Goal: Navigation & Orientation: Go to known website

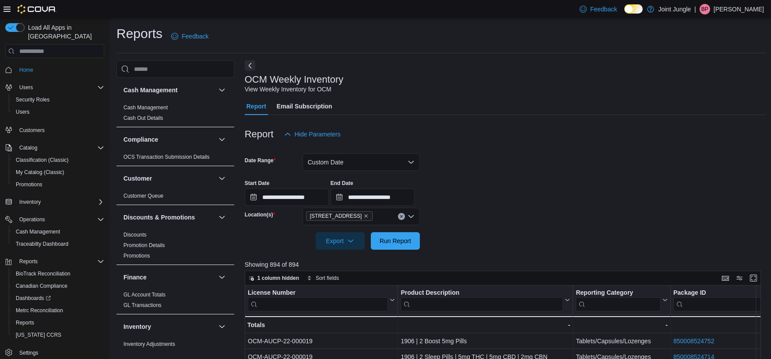
scroll to position [329, 0]
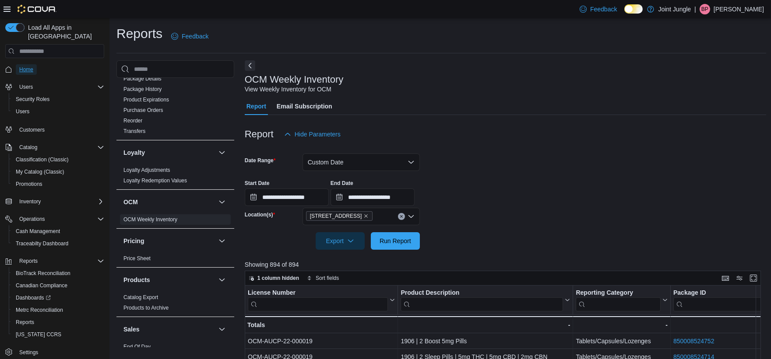
click at [33, 64] on link "Home" at bounding box center [26, 69] width 21 height 11
